Goal: Use online tool/utility: Utilize a website feature to perform a specific function

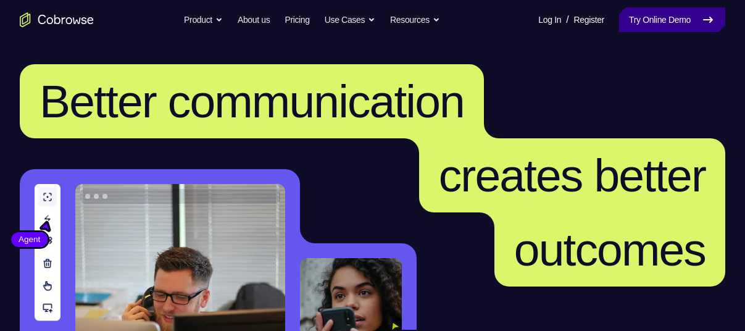
click at [647, 24] on link "Try Online Demo" at bounding box center [672, 19] width 106 height 25
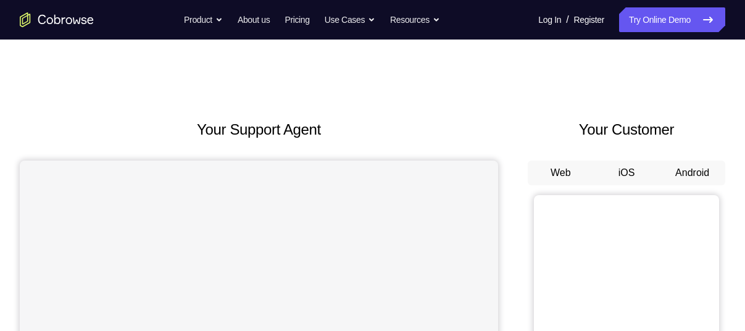
scroll to position [103, 0]
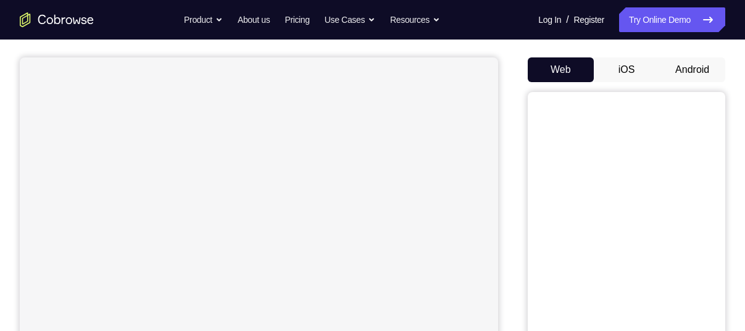
click at [633, 72] on button "iOS" at bounding box center [627, 69] width 66 height 25
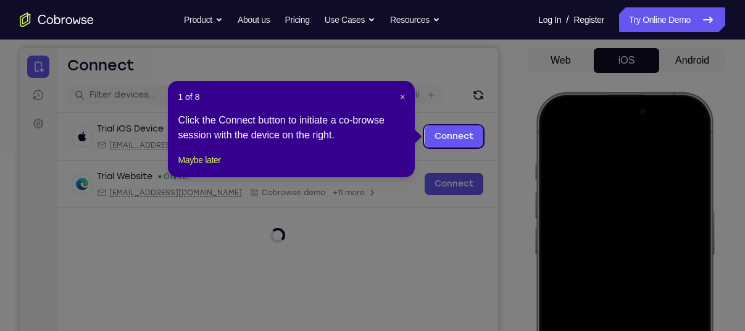
scroll to position [112, 0]
click at [535, 85] on icon at bounding box center [377, 165] width 754 height 331
click at [403, 98] on span "×" at bounding box center [402, 98] width 5 height 10
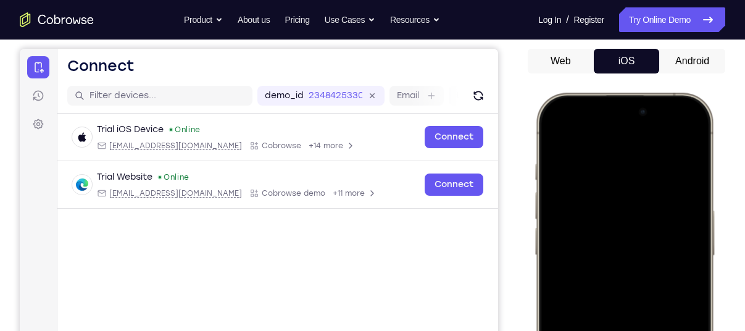
click at [700, 62] on button "Android" at bounding box center [692, 61] width 66 height 25
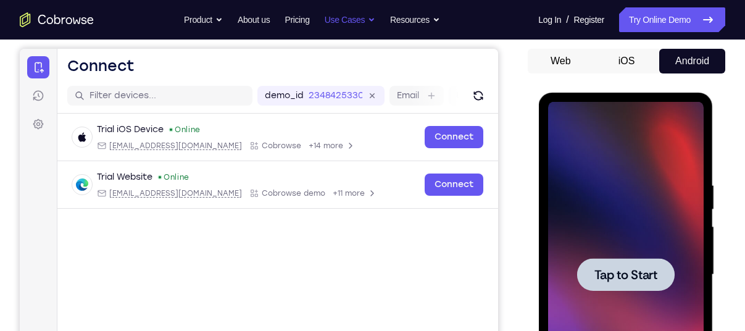
scroll to position [0, 0]
click at [619, 264] on div at bounding box center [625, 274] width 98 height 33
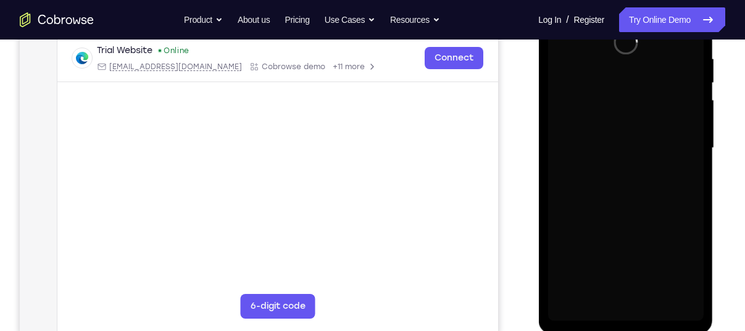
scroll to position [238, 0]
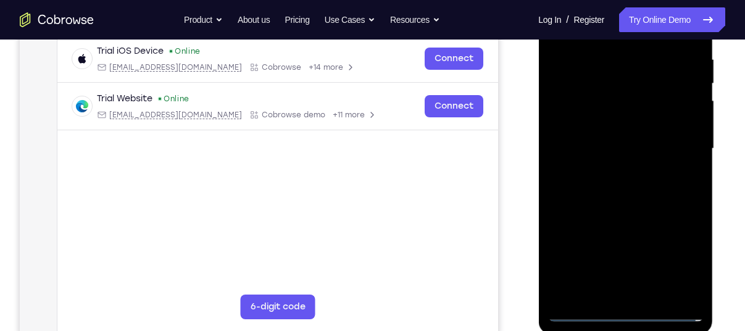
click at [626, 317] on div at bounding box center [625, 149] width 156 height 346
click at [677, 263] on div at bounding box center [625, 149] width 156 height 346
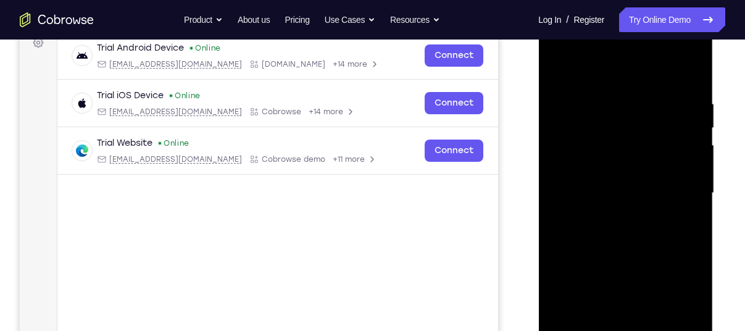
scroll to position [192, 0]
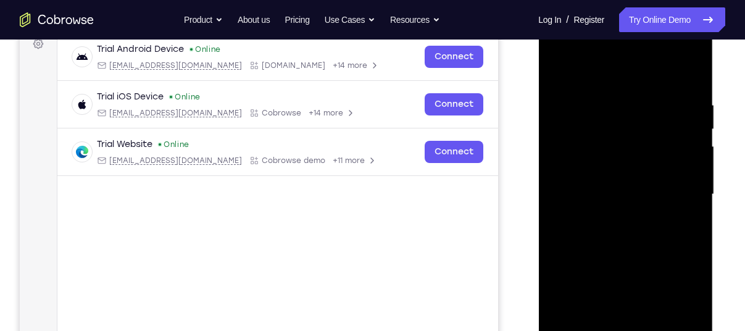
click at [557, 47] on div at bounding box center [625, 195] width 156 height 346
click at [680, 186] on div at bounding box center [625, 195] width 156 height 346
click at [611, 215] on div at bounding box center [625, 195] width 156 height 346
click at [623, 184] on div at bounding box center [625, 195] width 156 height 346
click at [621, 165] on div at bounding box center [625, 195] width 156 height 346
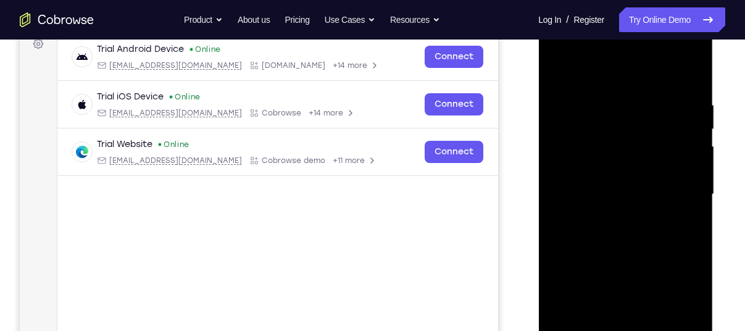
click at [620, 195] on div at bounding box center [625, 195] width 156 height 346
click at [593, 232] on div at bounding box center [625, 195] width 156 height 346
click at [614, 230] on div at bounding box center [625, 195] width 156 height 346
click at [631, 228] on div at bounding box center [625, 195] width 156 height 346
click at [620, 259] on div at bounding box center [625, 195] width 156 height 346
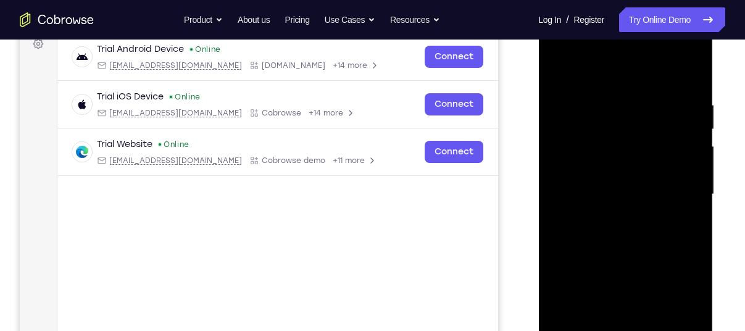
click at [615, 132] on div at bounding box center [625, 195] width 156 height 346
click at [628, 262] on div at bounding box center [625, 195] width 156 height 346
click at [625, 284] on div at bounding box center [625, 195] width 156 height 346
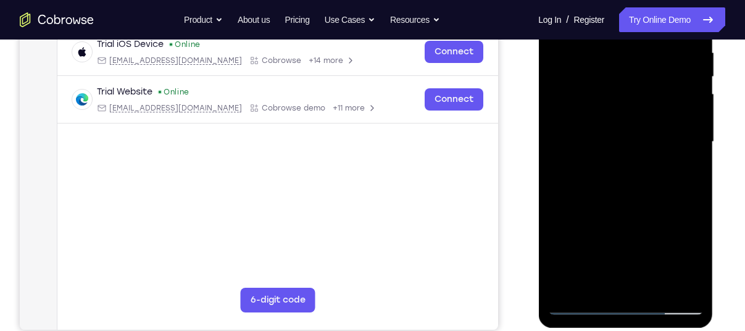
scroll to position [246, 0]
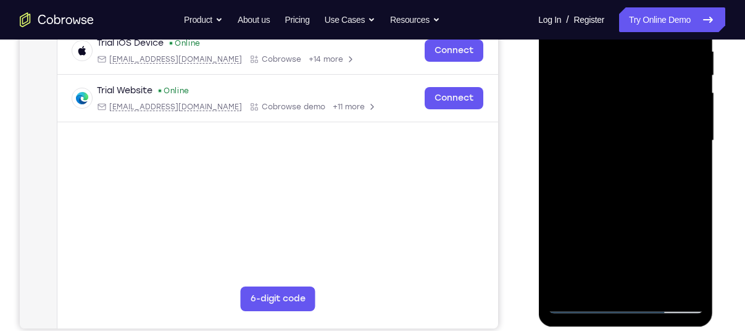
click at [625, 284] on div at bounding box center [625, 141] width 156 height 346
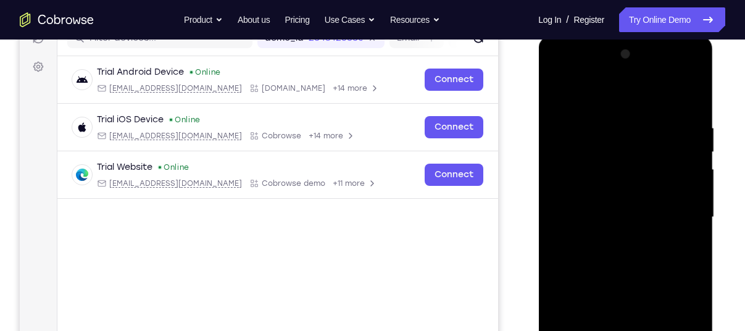
scroll to position [214, 0]
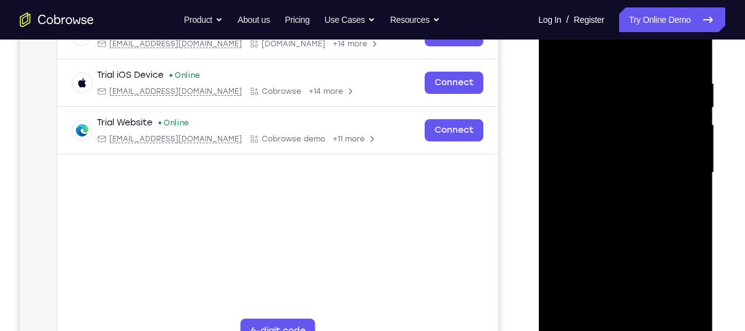
click at [624, 229] on div at bounding box center [625, 173] width 156 height 346
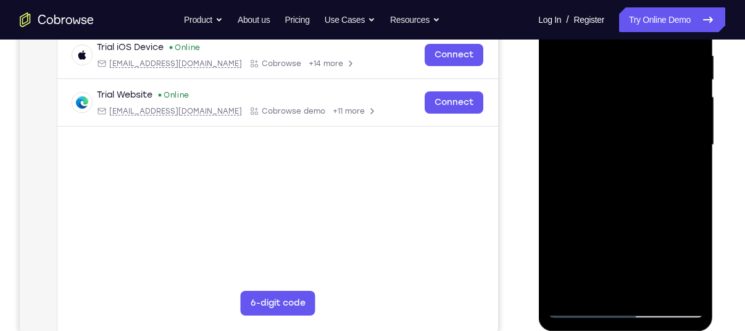
scroll to position [242, 0]
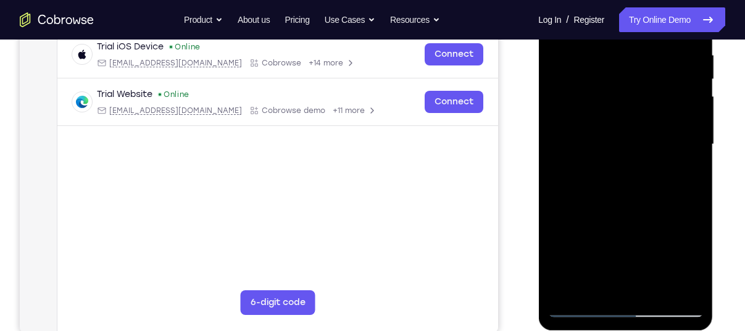
click at [658, 288] on div at bounding box center [625, 145] width 156 height 346
click at [628, 208] on div at bounding box center [625, 145] width 156 height 346
click at [603, 247] on div at bounding box center [625, 145] width 156 height 346
click at [578, 173] on div at bounding box center [625, 145] width 156 height 346
click at [615, 172] on div at bounding box center [625, 145] width 156 height 346
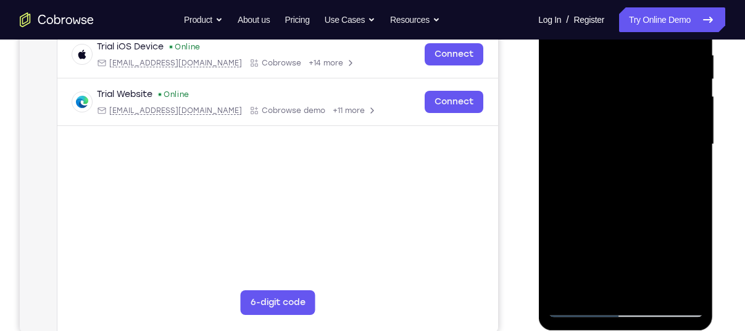
click at [691, 262] on div at bounding box center [625, 145] width 156 height 346
click at [592, 176] on div at bounding box center [625, 145] width 156 height 346
click at [689, 266] on div at bounding box center [625, 145] width 156 height 346
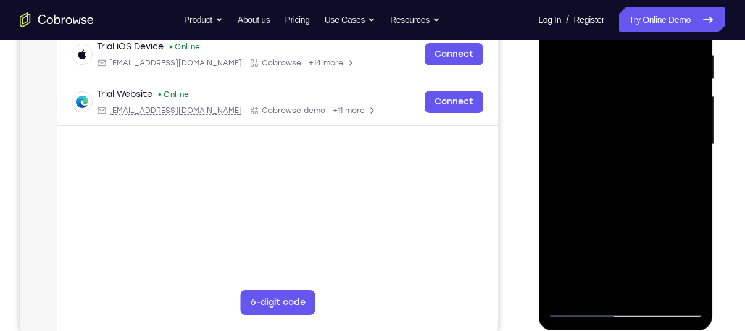
click at [689, 266] on div at bounding box center [625, 145] width 156 height 346
click at [614, 173] on div at bounding box center [625, 145] width 156 height 346
click at [679, 175] on div at bounding box center [625, 145] width 156 height 346
click at [688, 172] on div at bounding box center [625, 145] width 156 height 346
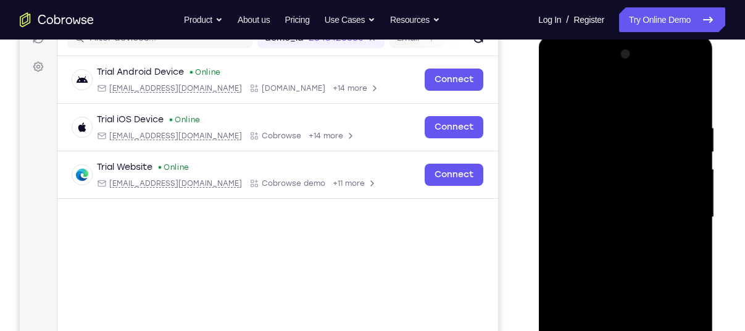
scroll to position [152, 0]
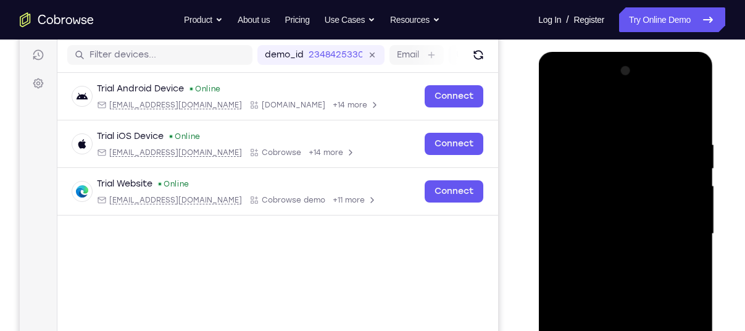
click at [555, 107] on div at bounding box center [625, 234] width 156 height 346
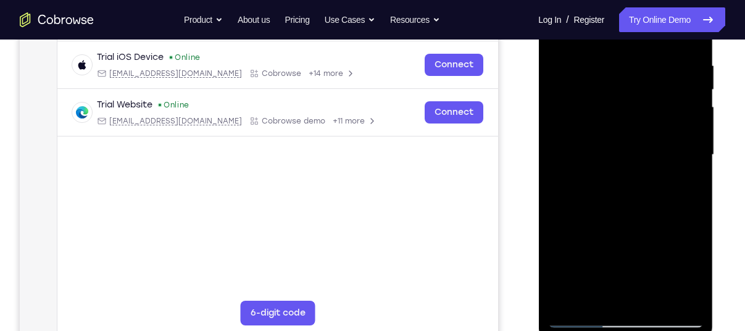
scroll to position [232, 0]
drag, startPoint x: 573, startPoint y: 243, endPoint x: 573, endPoint y: 135, distance: 108.0
click at [573, 135] on div at bounding box center [625, 154] width 156 height 346
click at [623, 254] on div at bounding box center [625, 154] width 156 height 346
click at [607, 294] on div at bounding box center [625, 154] width 156 height 346
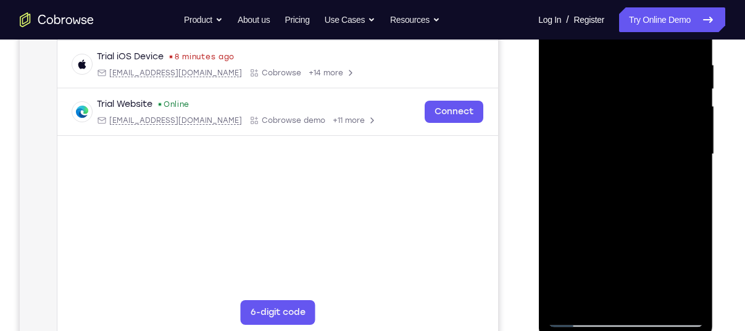
click at [650, 185] on div at bounding box center [625, 154] width 156 height 346
click at [684, 185] on div at bounding box center [625, 154] width 156 height 346
click at [685, 162] on div at bounding box center [625, 154] width 156 height 346
click at [563, 219] on div at bounding box center [625, 154] width 156 height 346
click at [577, 315] on div at bounding box center [625, 154] width 156 height 346
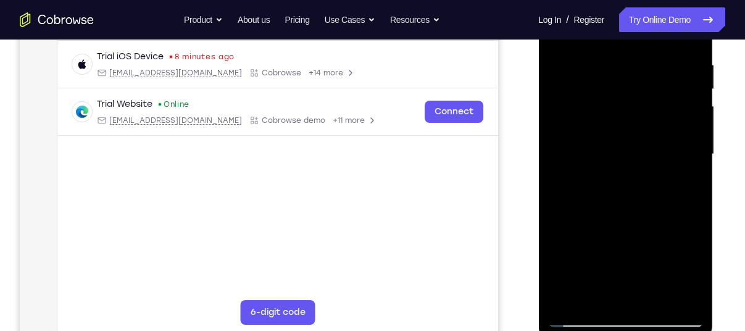
drag, startPoint x: 612, startPoint y: 232, endPoint x: 602, endPoint y: 134, distance: 98.6
click at [602, 134] on div at bounding box center [625, 154] width 156 height 346
drag, startPoint x: 612, startPoint y: 228, endPoint x: 644, endPoint y: 93, distance: 138.9
click at [644, 93] on div at bounding box center [625, 154] width 156 height 346
drag, startPoint x: 615, startPoint y: 191, endPoint x: 586, endPoint y: 362, distance: 173.9
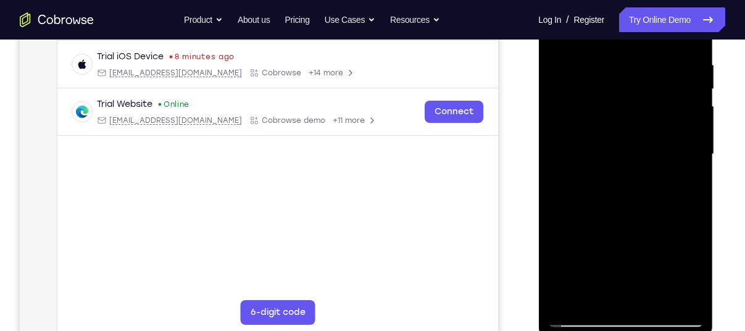
click at [586, 330] on html "Online web based iOS Simulators and Android Emulators. Run iPhone, iPad, Mobile…" at bounding box center [626, 157] width 176 height 370
drag, startPoint x: 602, startPoint y: 185, endPoint x: 623, endPoint y: 333, distance: 149.6
click at [623, 330] on div at bounding box center [625, 156] width 175 height 368
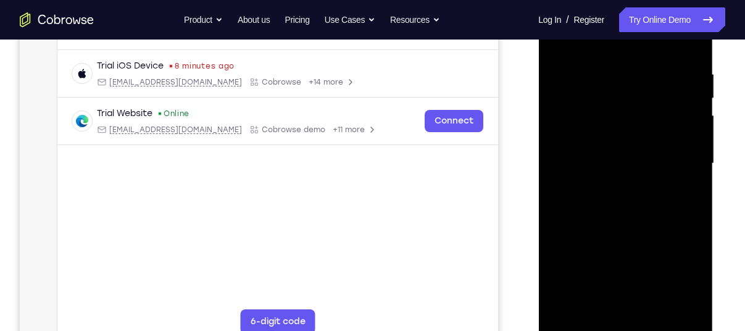
scroll to position [222, 0]
click at [562, 40] on div at bounding box center [625, 164] width 156 height 346
click at [609, 67] on div at bounding box center [625, 164] width 156 height 346
click at [674, 304] on div at bounding box center [625, 164] width 156 height 346
click at [687, 45] on div at bounding box center [625, 164] width 156 height 346
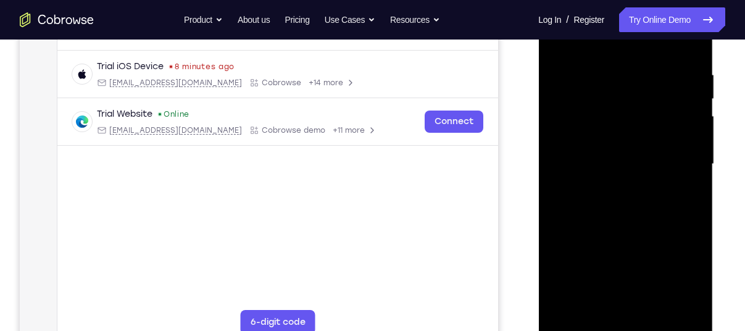
drag, startPoint x: 634, startPoint y: 239, endPoint x: 630, endPoint y: 162, distance: 77.3
click at [630, 162] on div at bounding box center [625, 164] width 156 height 346
click at [560, 255] on div at bounding box center [625, 164] width 156 height 346
drag, startPoint x: 621, startPoint y: 205, endPoint x: 636, endPoint y: 362, distance: 157.4
click at [636, 330] on html "Online web based iOS Simulators and Android Emulators. Run iPhone, iPad, Mobile…" at bounding box center [626, 167] width 176 height 370
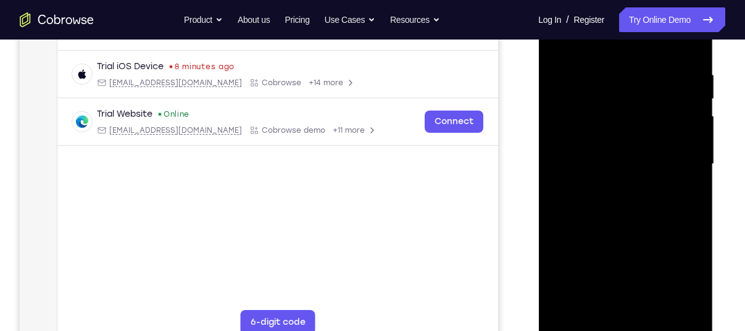
click at [605, 61] on div at bounding box center [625, 164] width 156 height 346
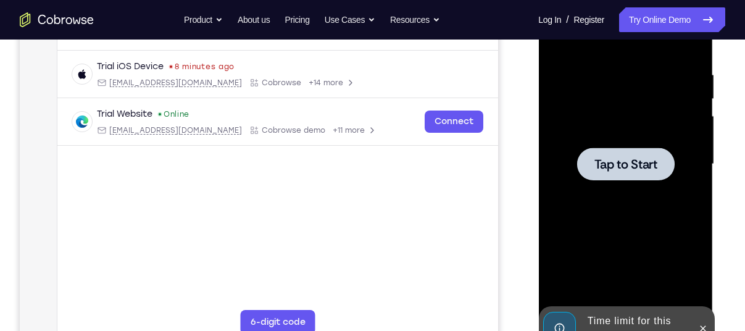
click at [526, 211] on div "Your Support Agent Your Customer Web iOS Android" at bounding box center [372, 124] width 705 height 456
